Goal: Information Seeking & Learning: Learn about a topic

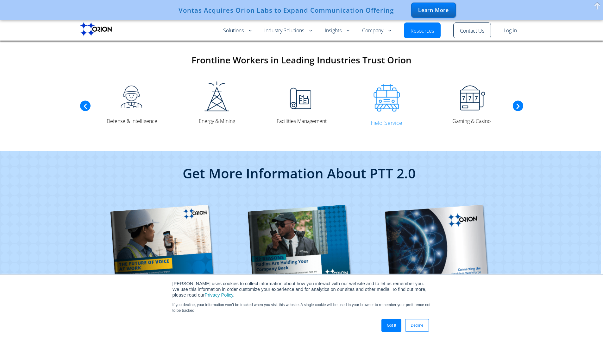
scroll to position [1479, 0]
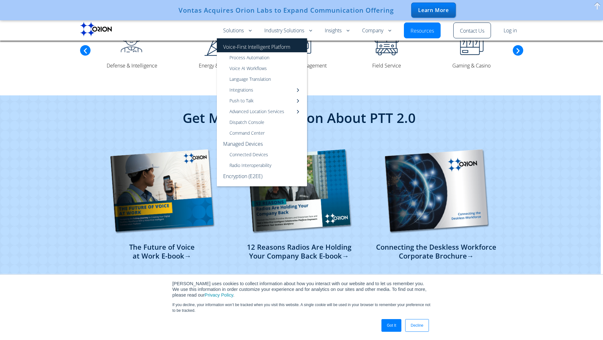
click at [243, 43] on link "Voice-First Intelligent Platform" at bounding box center [262, 45] width 90 height 14
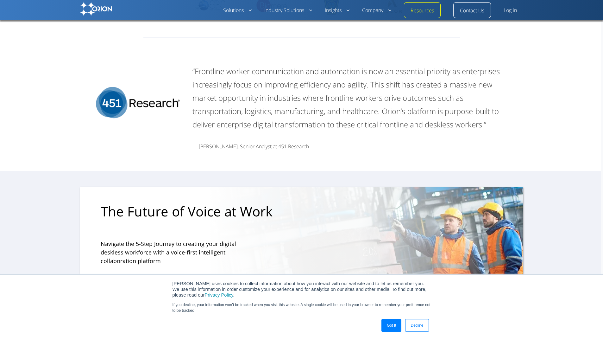
scroll to position [1827, 0]
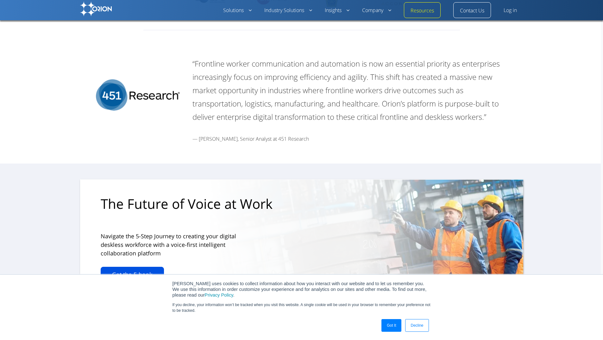
click at [107, 267] on link "Get the E-book" at bounding box center [132, 275] width 63 height 16
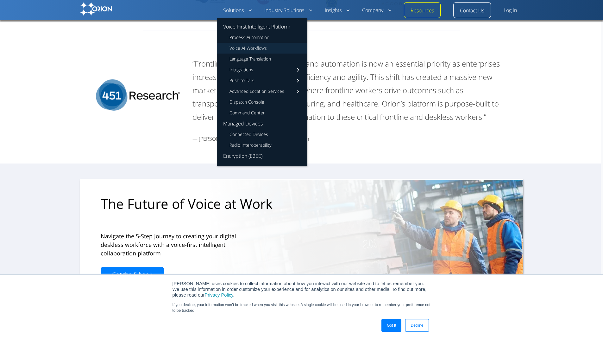
click at [252, 49] on link "Voice AI Workflows" at bounding box center [262, 48] width 90 height 11
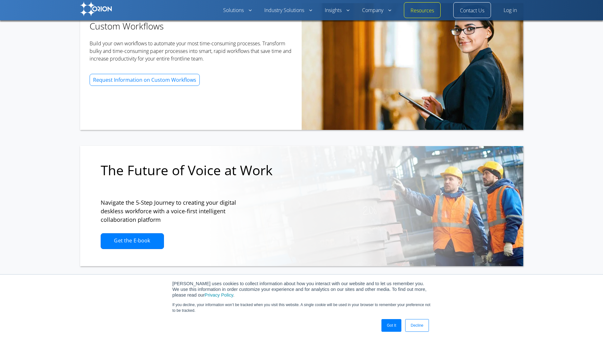
scroll to position [1123, 0]
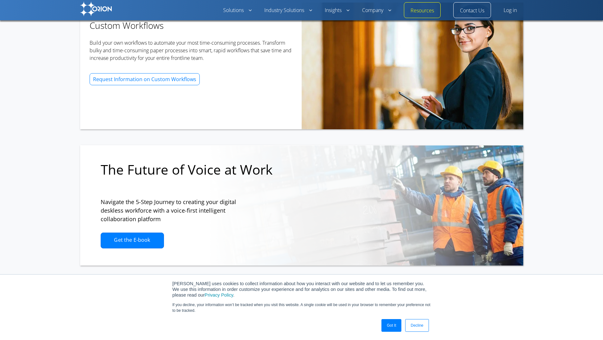
click at [390, 326] on link "Got It" at bounding box center [392, 325] width 20 height 13
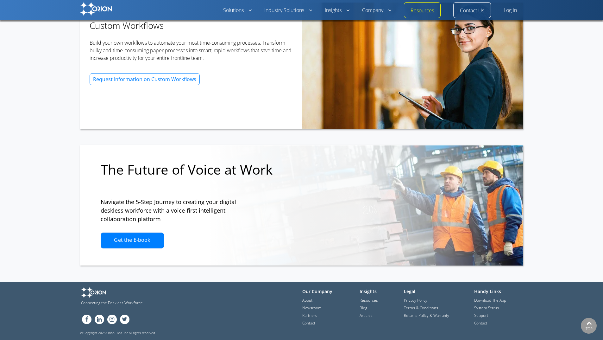
click at [498, 296] on li "Download The App" at bounding box center [498, 300] width 48 height 8
click at [498, 301] on link "Download The App" at bounding box center [490, 300] width 32 height 6
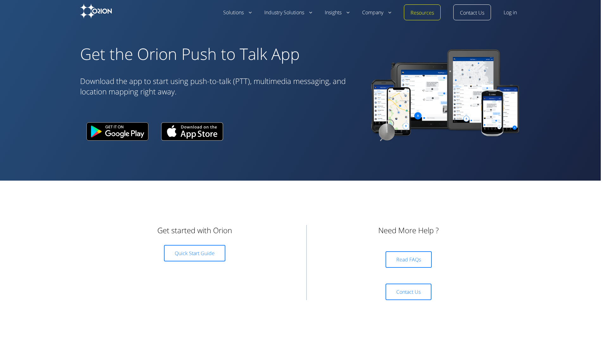
click at [408, 262] on span "Read FAQs" at bounding box center [408, 259] width 25 height 7
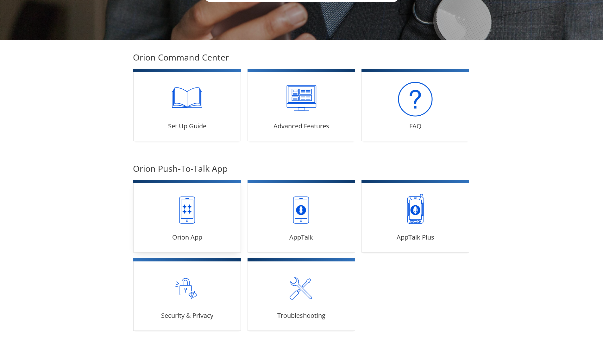
click at [177, 227] on link "Orion App 15 articles" at bounding box center [187, 216] width 108 height 72
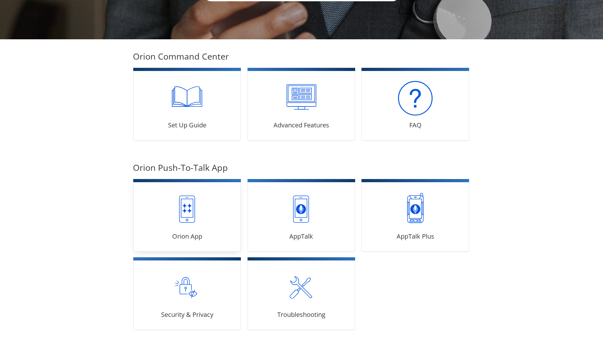
scroll to position [95, 0]
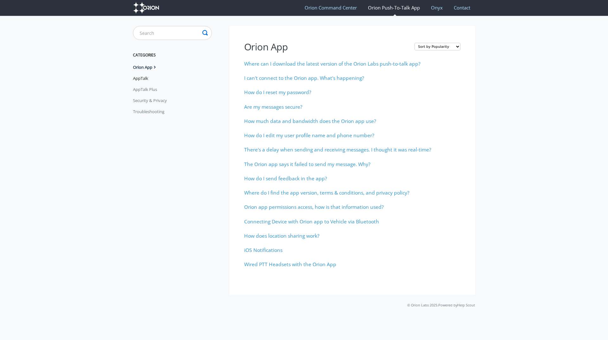
click at [148, 76] on link "AppTalk" at bounding box center [143, 78] width 20 height 10
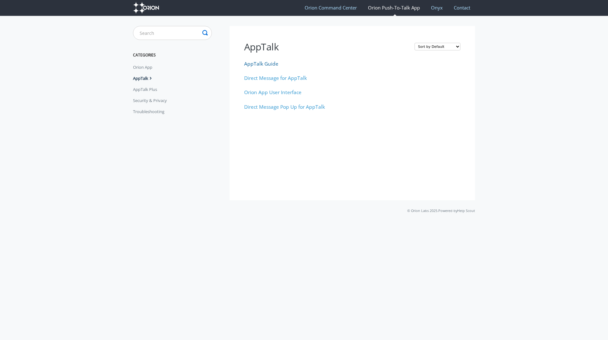
click at [254, 61] on span "AppTalk Guide" at bounding box center [261, 63] width 34 height 7
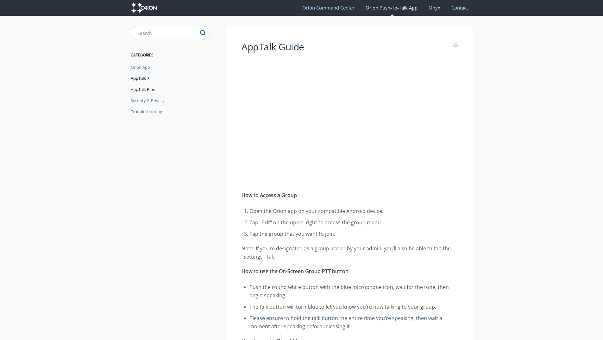
click at [146, 92] on link "AppTalk Plus" at bounding box center [145, 89] width 29 height 10
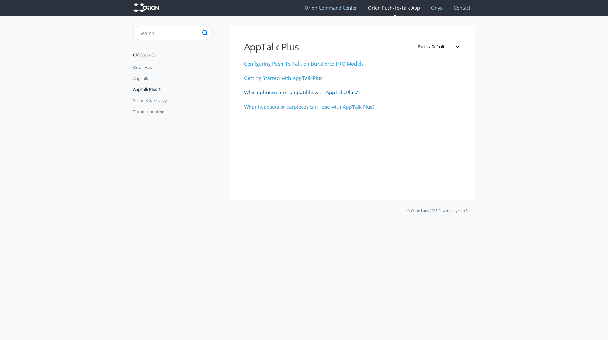
click at [288, 89] on span "Which phones are compatible with AppTalk Plus?" at bounding box center [301, 92] width 114 height 7
